Goal: Find specific page/section

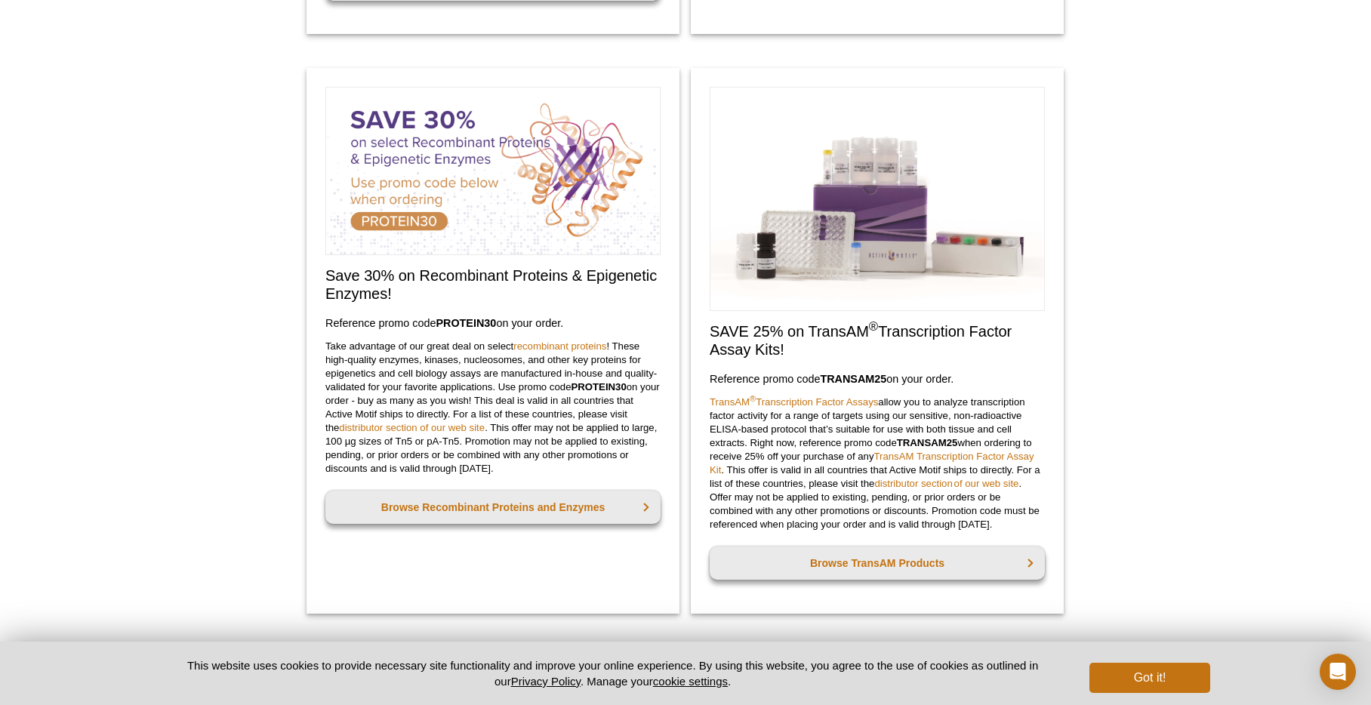
scroll to position [606, 0]
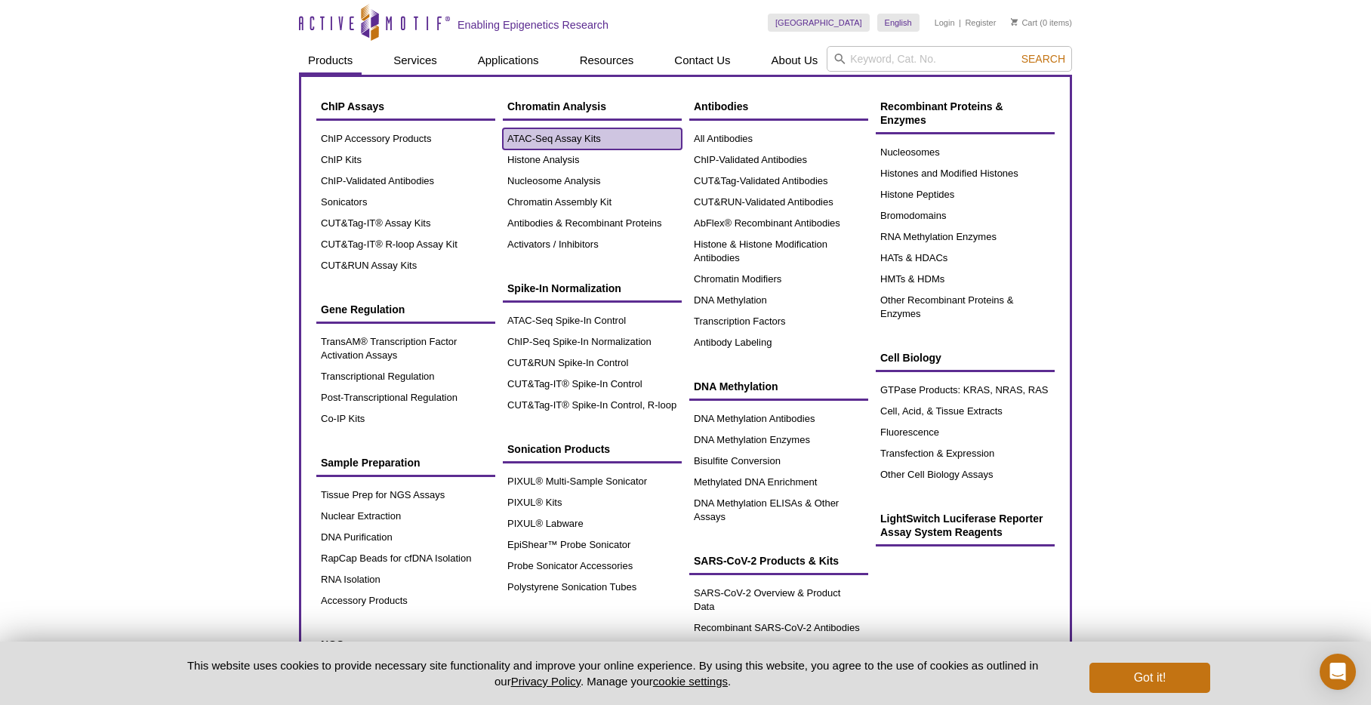
click at [532, 136] on link "ATAC-Seq Assay Kits" at bounding box center [592, 138] width 179 height 21
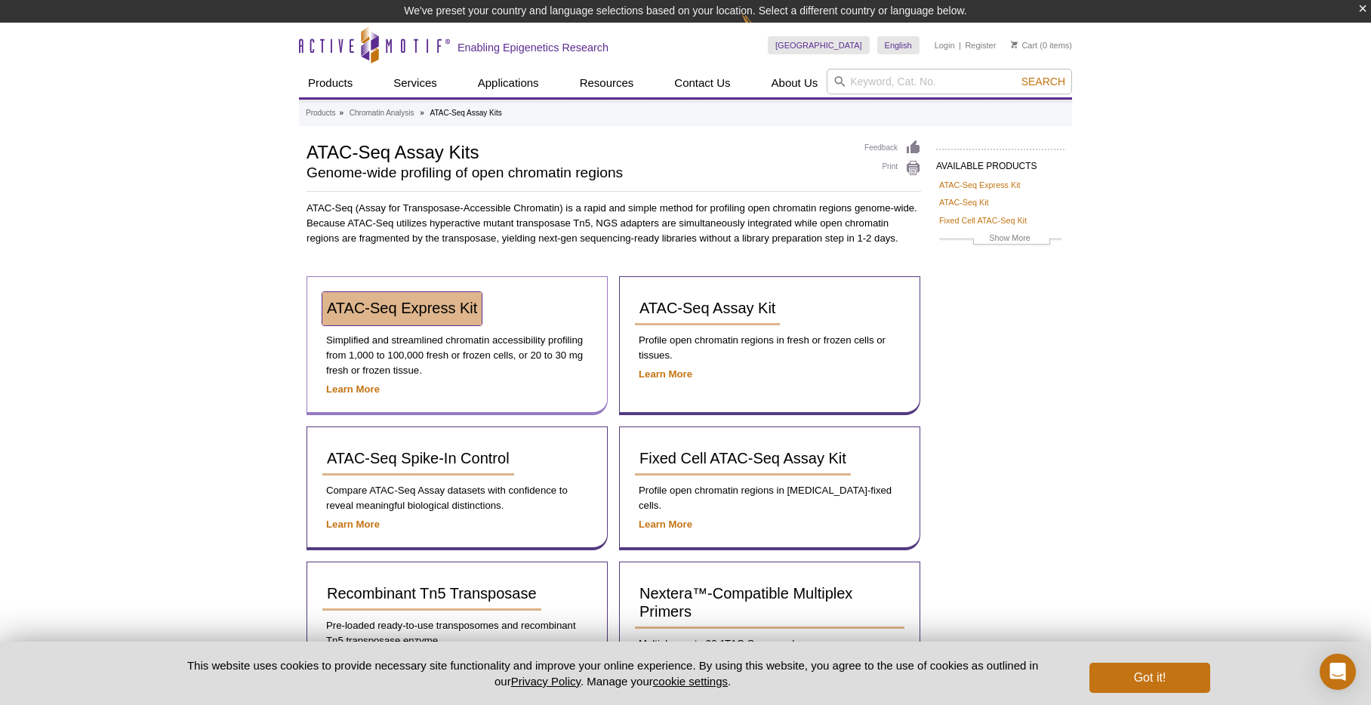
click at [435, 311] on span "ATAC-Seq Express Kit" at bounding box center [402, 308] width 150 height 17
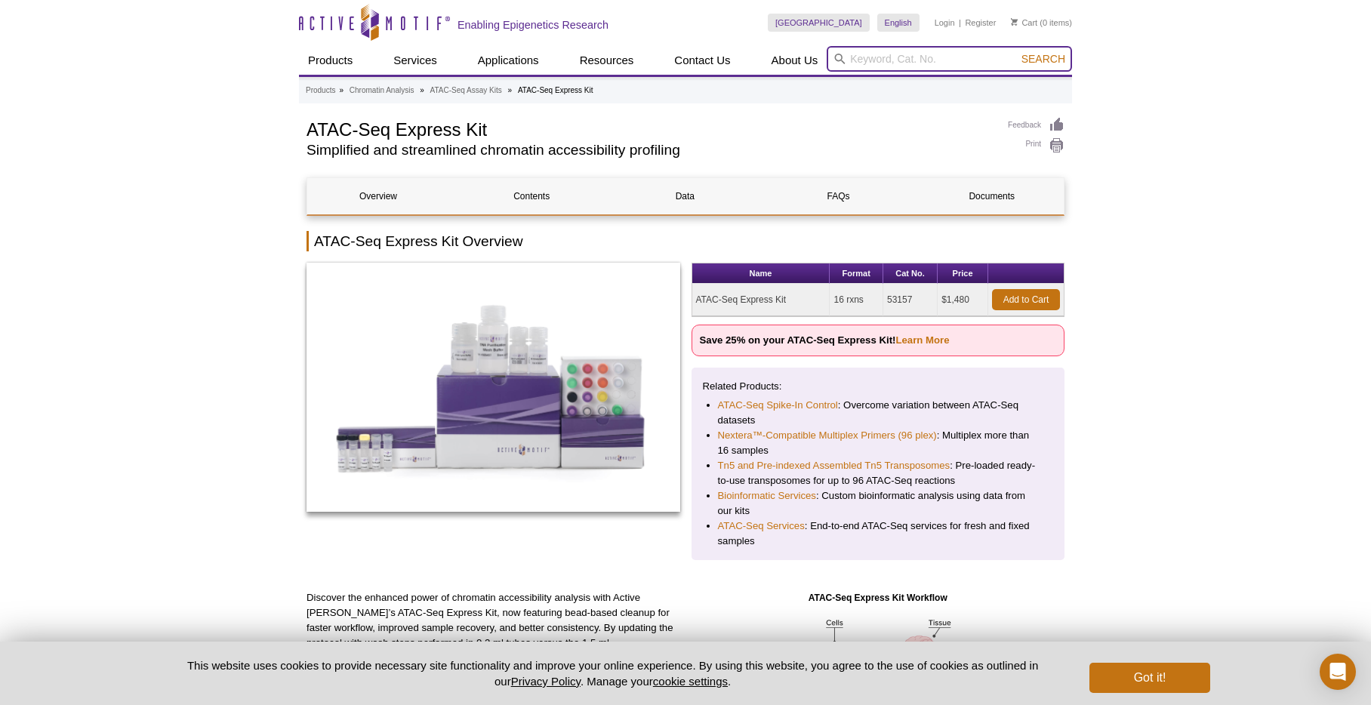
click at [893, 56] on input "search" at bounding box center [949, 59] width 245 height 26
type input "53175"
click at [1017, 52] on button "Search" at bounding box center [1043, 59] width 53 height 14
